Goal: Communication & Community: Answer question/provide support

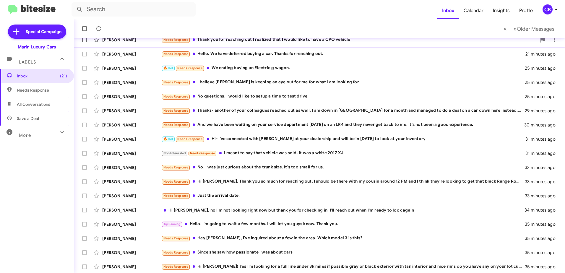
scroll to position [70, 0]
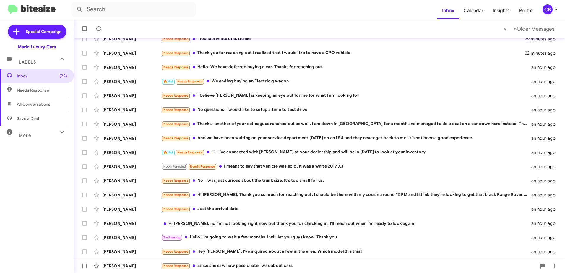
click at [245, 267] on div "Needs Response Since she saw how passionate I was about cars" at bounding box center [348, 265] width 375 height 7
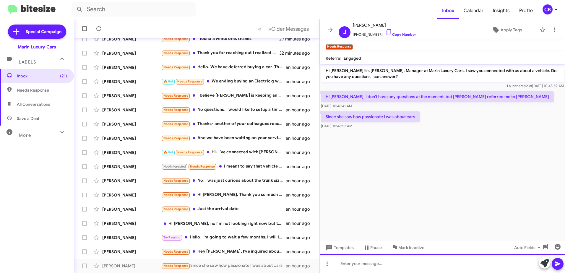
click at [358, 261] on div at bounding box center [441, 263] width 245 height 19
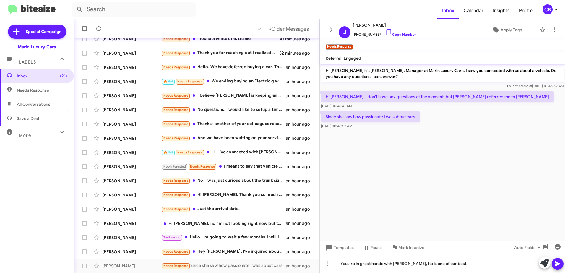
click at [557, 266] on icon at bounding box center [557, 263] width 7 height 7
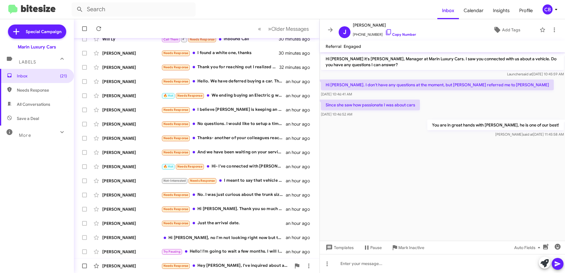
click at [238, 262] on div "[PERSON_NAME] Needs Response Hey [PERSON_NAME], I've inquired about a few in th…" at bounding box center [197, 266] width 236 height 12
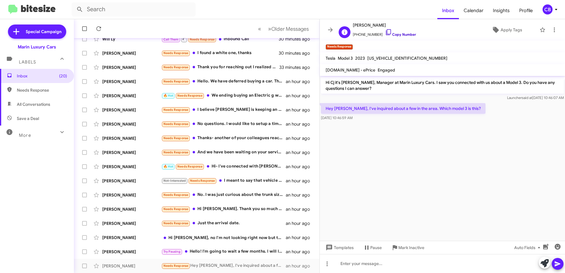
click at [385, 33] on icon at bounding box center [388, 32] width 7 height 7
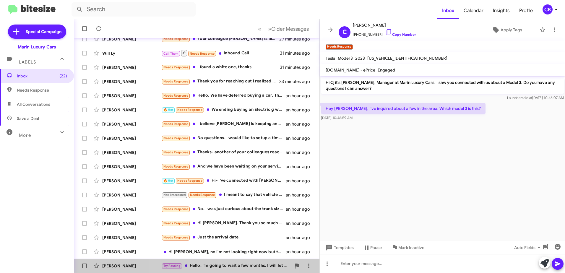
click at [204, 265] on div "Try Pausing Hello! I'm going to wait a few months. I will let you guys know. Th…" at bounding box center [226, 265] width 130 height 7
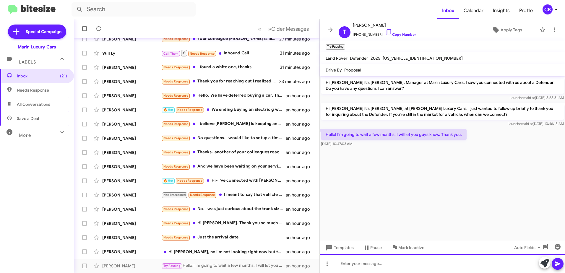
click at [364, 265] on div at bounding box center [441, 263] width 245 height 19
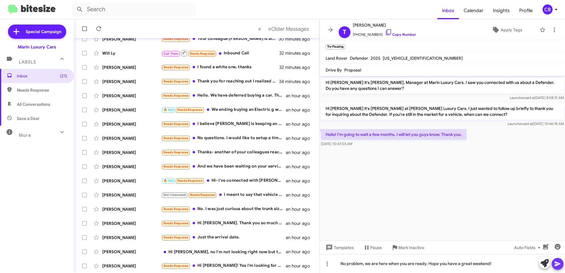
click at [557, 263] on icon at bounding box center [557, 263] width 6 height 5
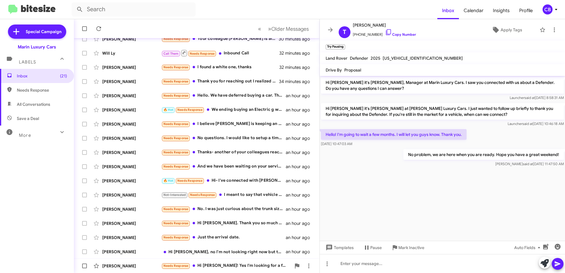
click at [247, 265] on div "Needs Response Hi [PERSON_NAME]! Yes I'm looking for a full line under 8k miles…" at bounding box center [226, 265] width 130 height 7
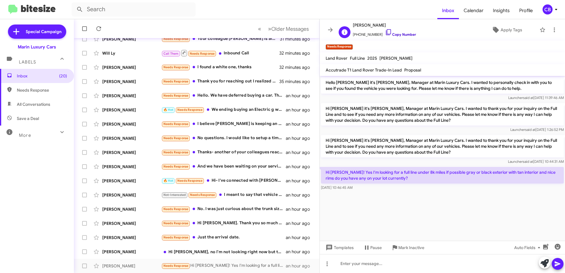
click at [385, 33] on icon at bounding box center [388, 32] width 7 height 7
click at [206, 252] on div "Hi [PERSON_NAME], no I'm not looking right now but thank you for checking in. I…" at bounding box center [226, 252] width 130 height 6
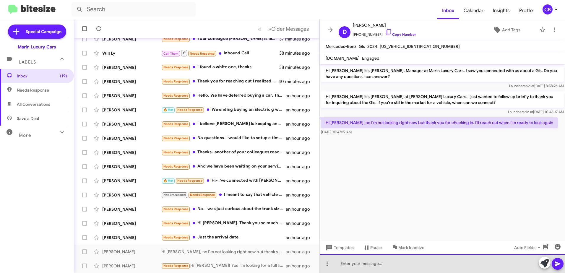
click at [358, 258] on div at bounding box center [441, 263] width 245 height 19
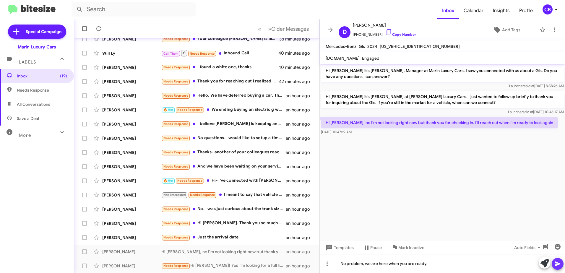
click at [559, 261] on icon at bounding box center [557, 263] width 7 height 7
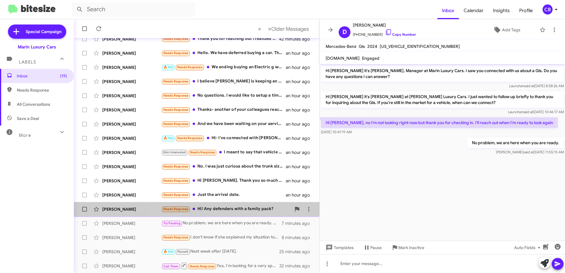
click at [224, 209] on div "Needs Response Hi! Any defenders with a family pack?" at bounding box center [226, 209] width 130 height 7
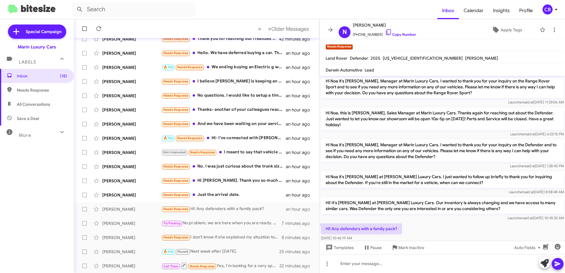
scroll to position [45, 0]
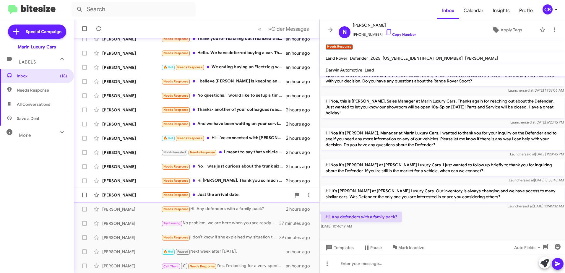
click at [210, 196] on div "Needs Response Just the arrival date." at bounding box center [226, 194] width 130 height 7
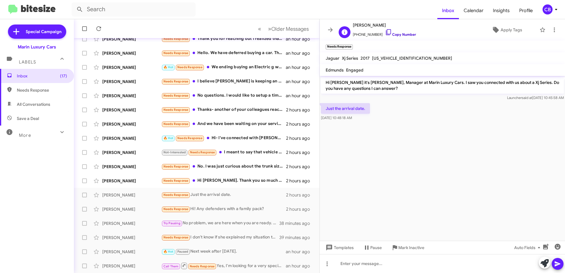
click at [385, 32] on icon at bounding box center [388, 32] width 7 height 7
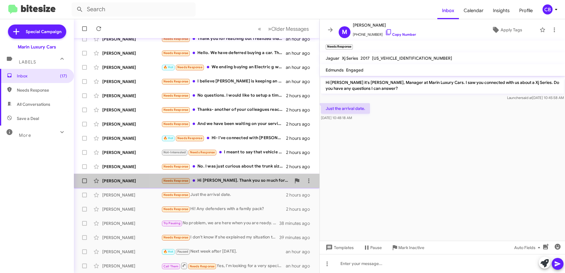
click at [238, 182] on div "Needs Response Hi [PERSON_NAME]. Thank you so much for reaching out. I should b…" at bounding box center [226, 180] width 130 height 7
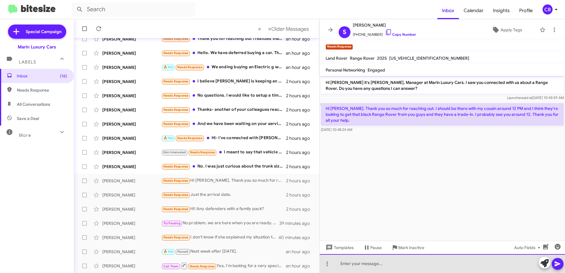
click at [361, 263] on div at bounding box center [441, 263] width 245 height 19
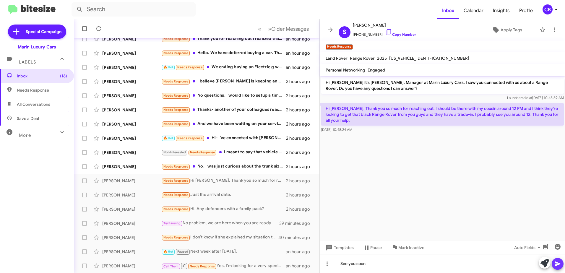
click at [559, 266] on icon at bounding box center [557, 263] width 7 height 7
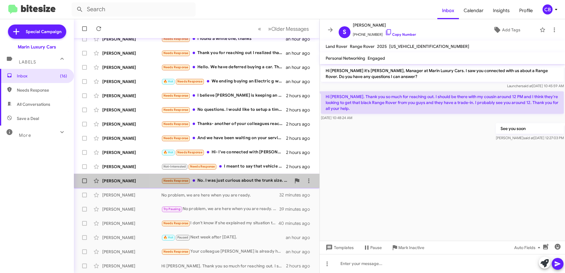
click at [215, 182] on div "Needs Response No. I was just curious about the trunk size. It's too small for …" at bounding box center [226, 180] width 130 height 7
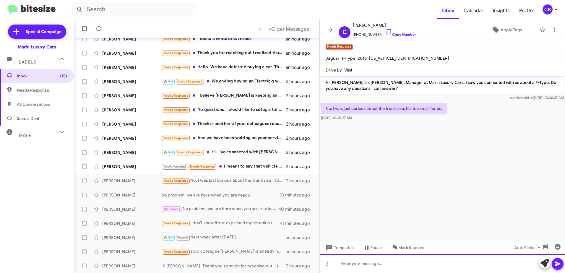
click at [367, 269] on div at bounding box center [441, 263] width 245 height 19
